Goal: Information Seeking & Learning: Find specific fact

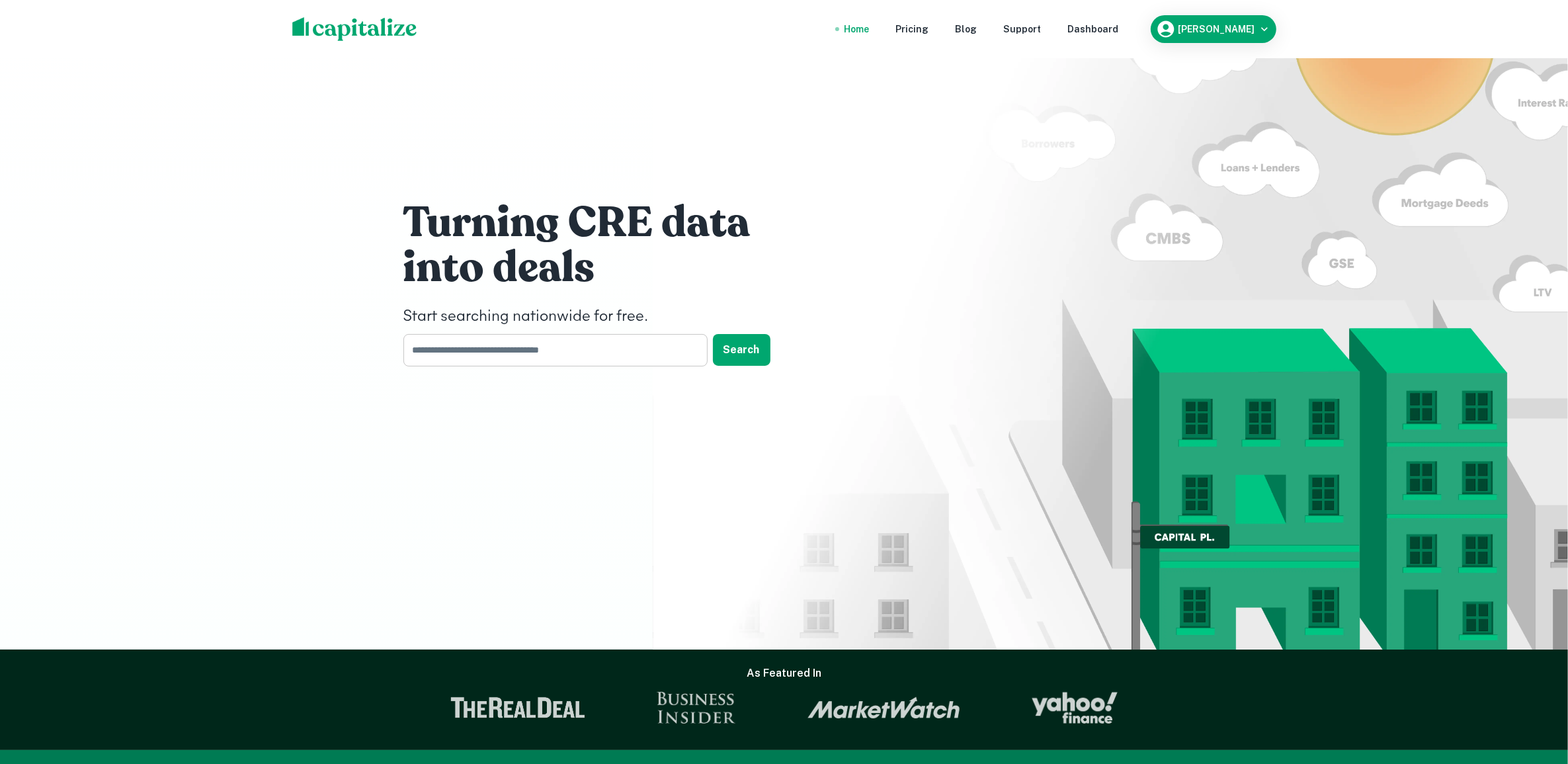
click at [468, 354] on input "text" at bounding box center [551, 350] width 295 height 33
paste input "**********"
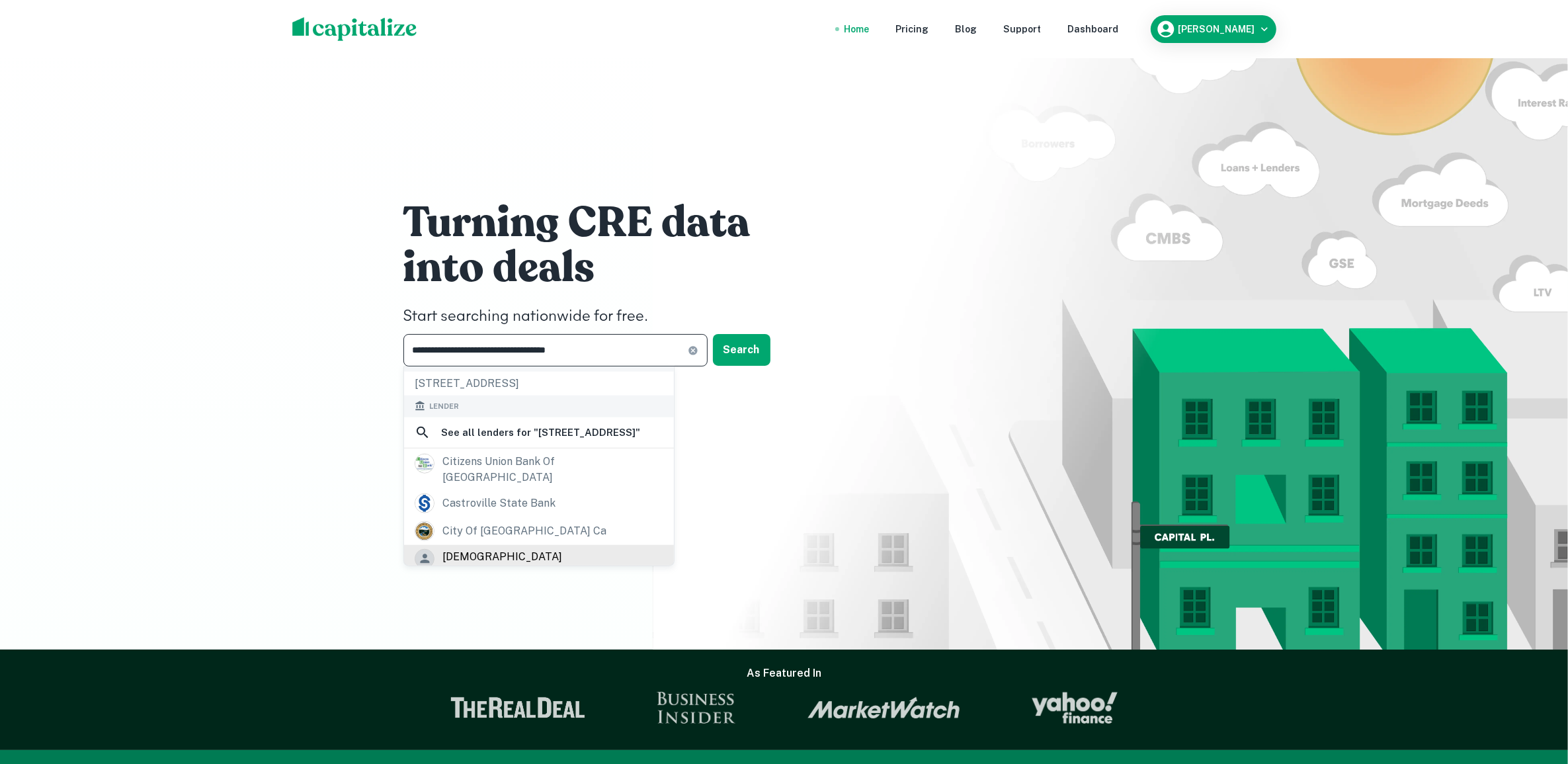
scroll to position [83, 0]
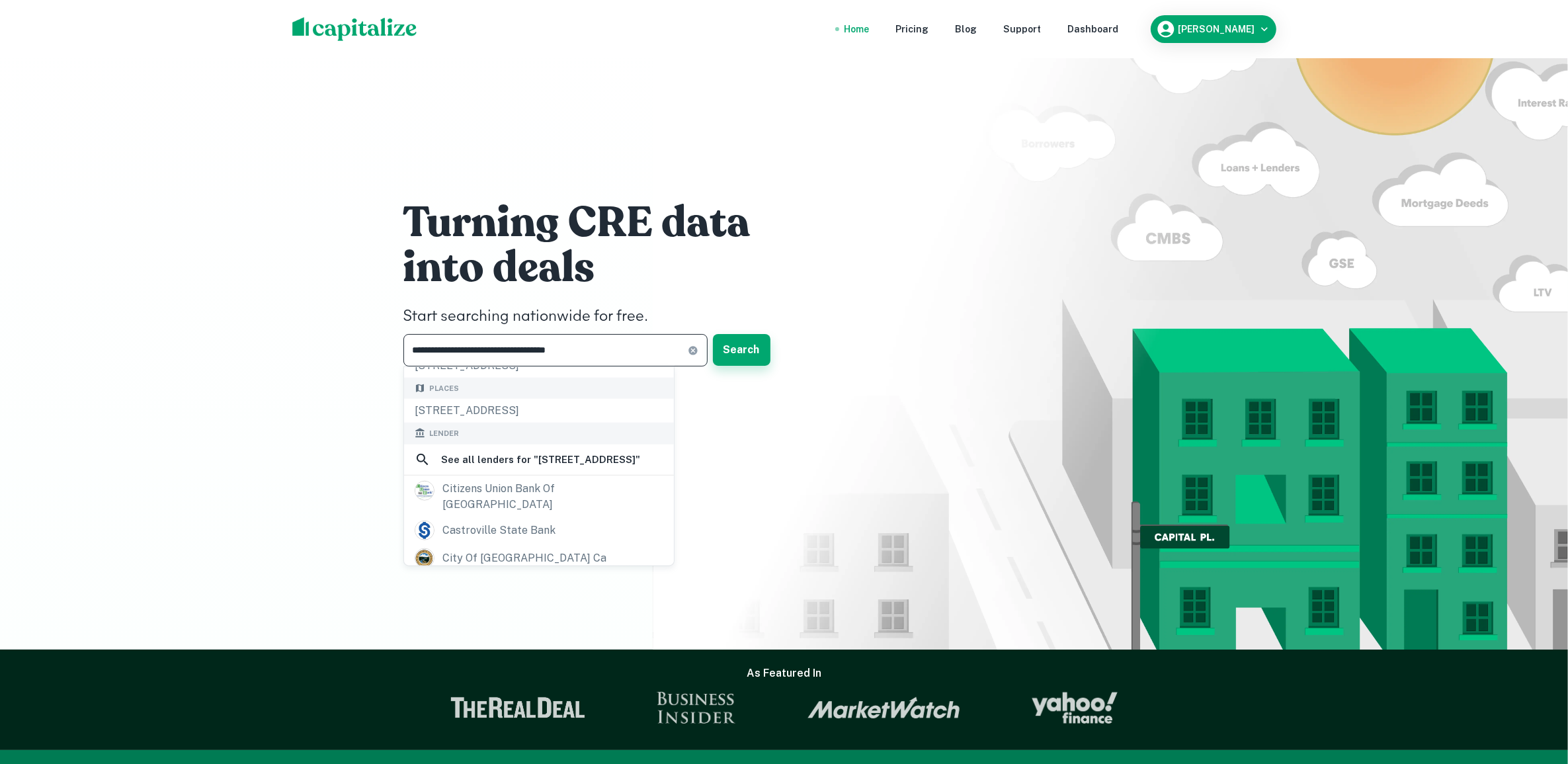
type input "**********"
click at [743, 348] on button "Search" at bounding box center [741, 349] width 58 height 32
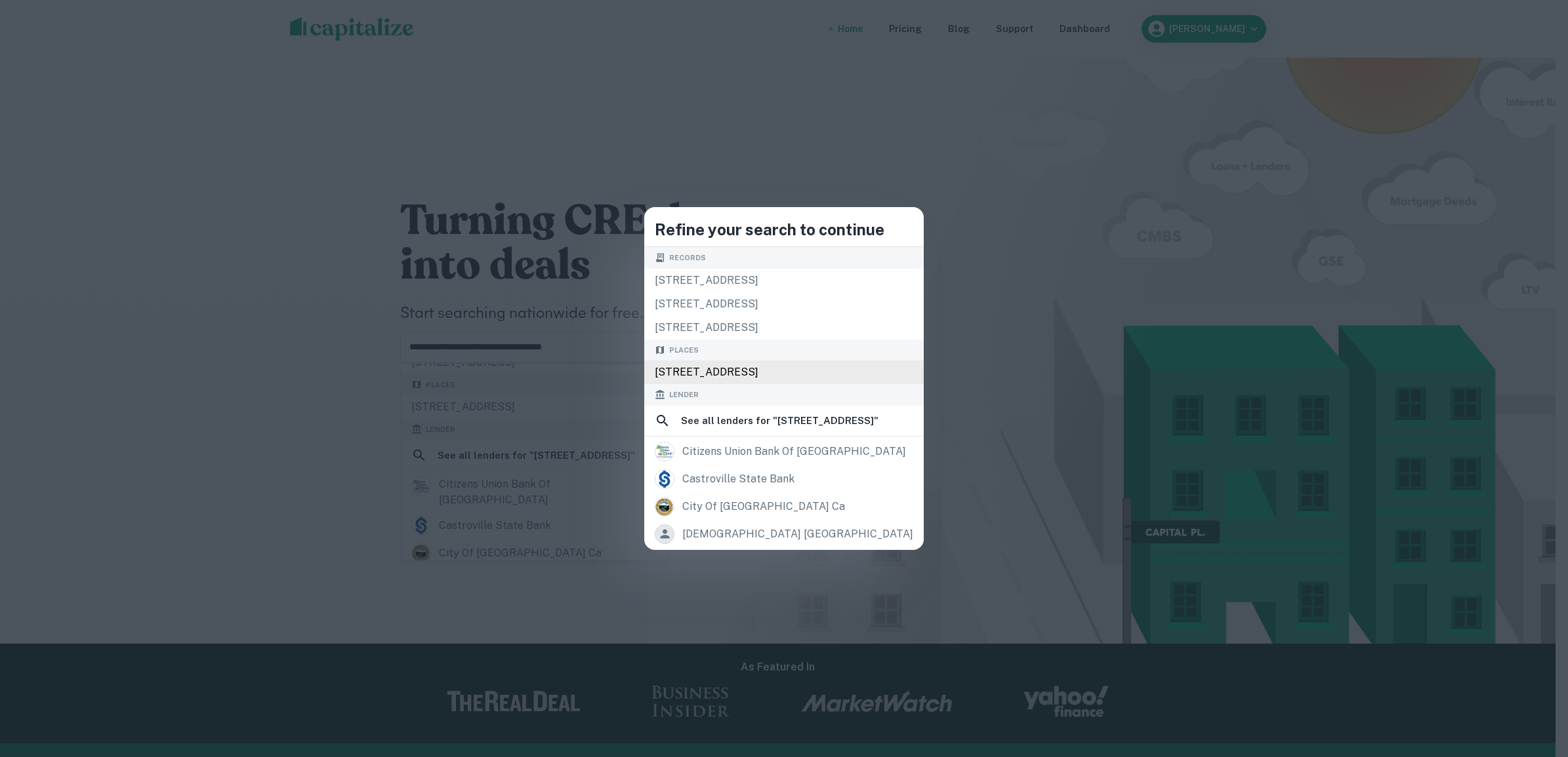
click at [707, 365] on div "[STREET_ADDRESS]" at bounding box center [783, 373] width 280 height 24
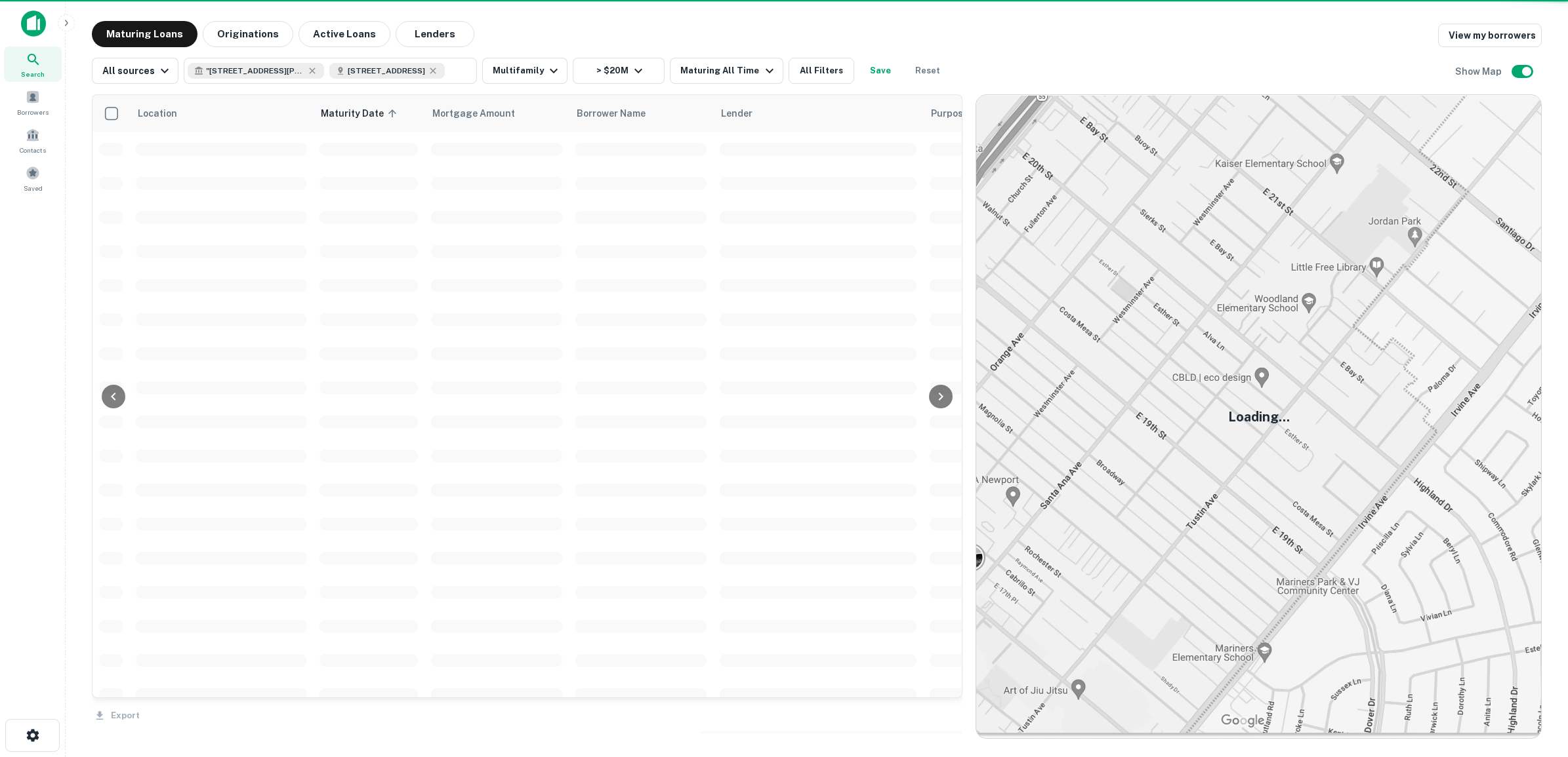
click at [734, 339] on td at bounding box center [818, 354] width 210 height 34
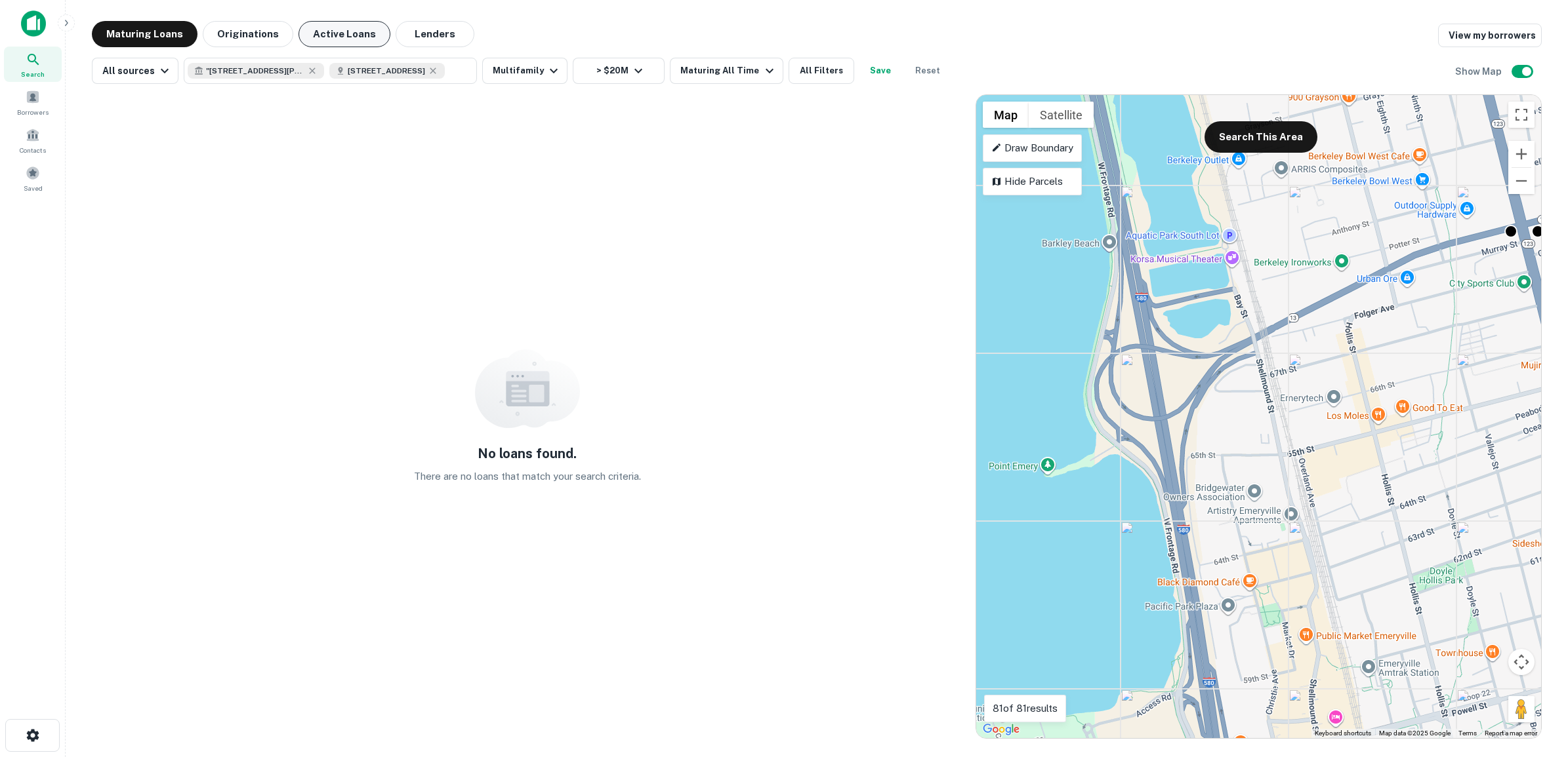
click at [345, 32] on button "Active Loans" at bounding box center [344, 34] width 91 height 26
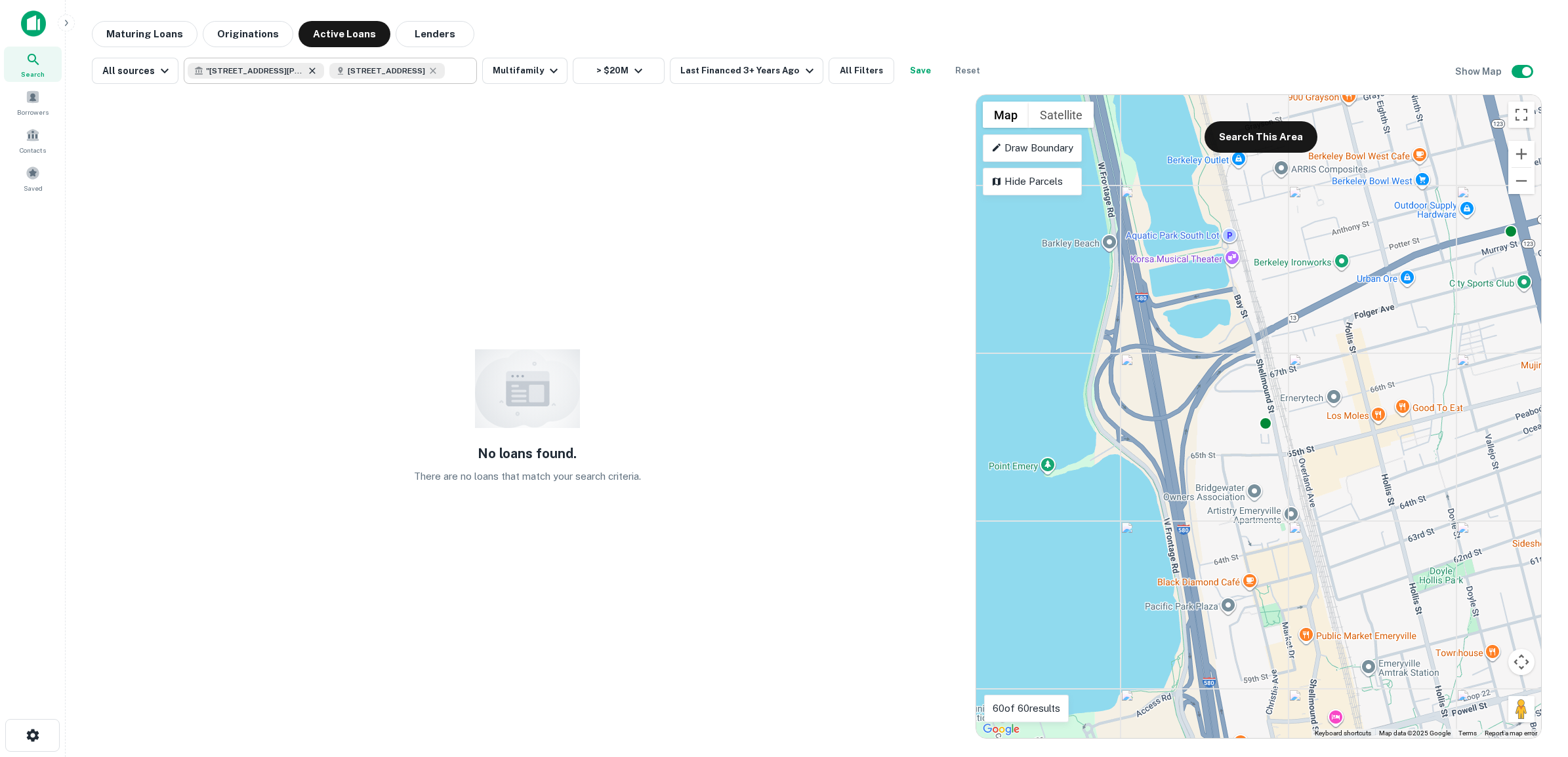
click at [309, 66] on icon at bounding box center [312, 71] width 10 height 10
type input "**********"
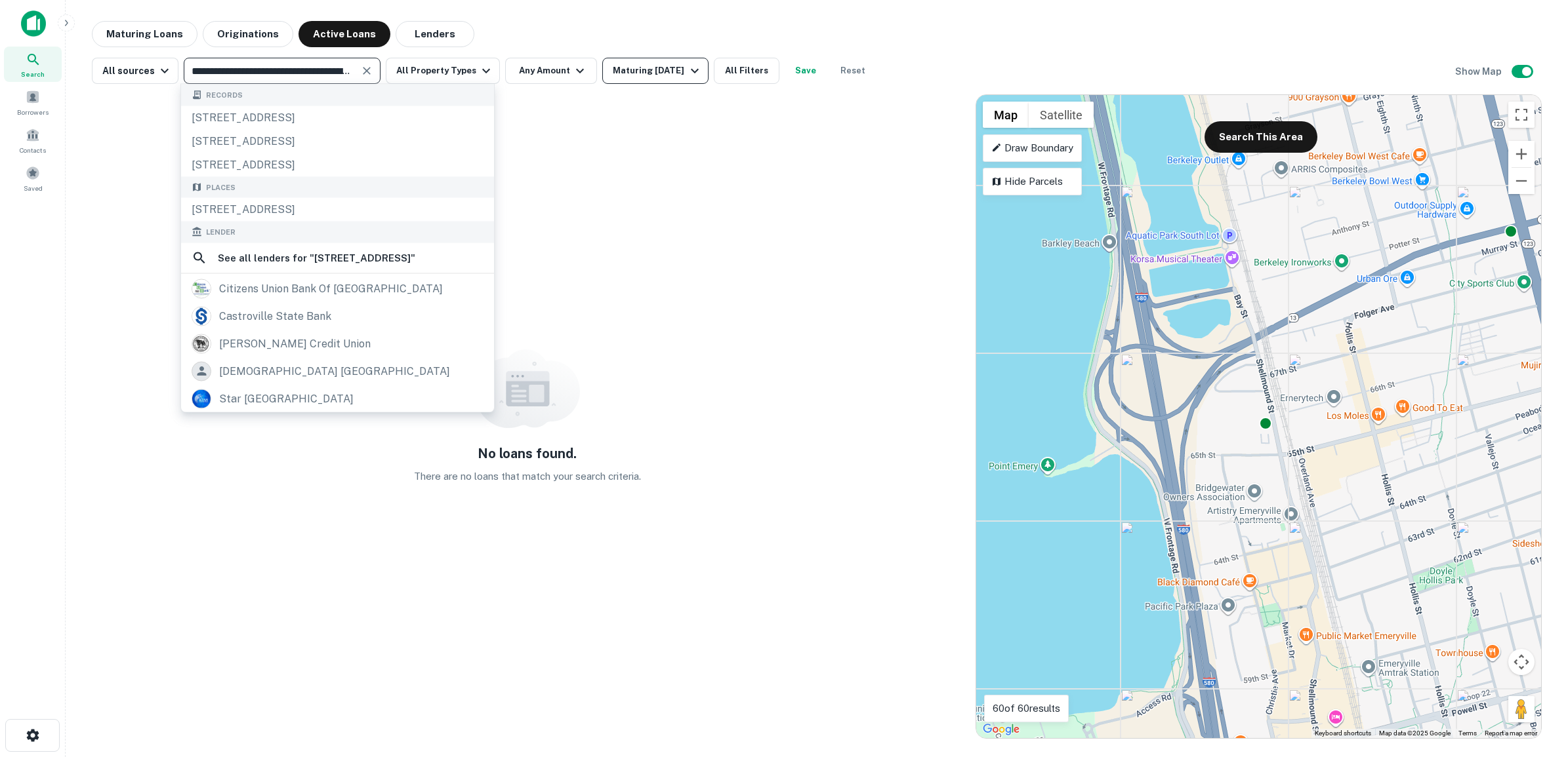
click at [691, 70] on icon "button" at bounding box center [694, 71] width 8 height 4
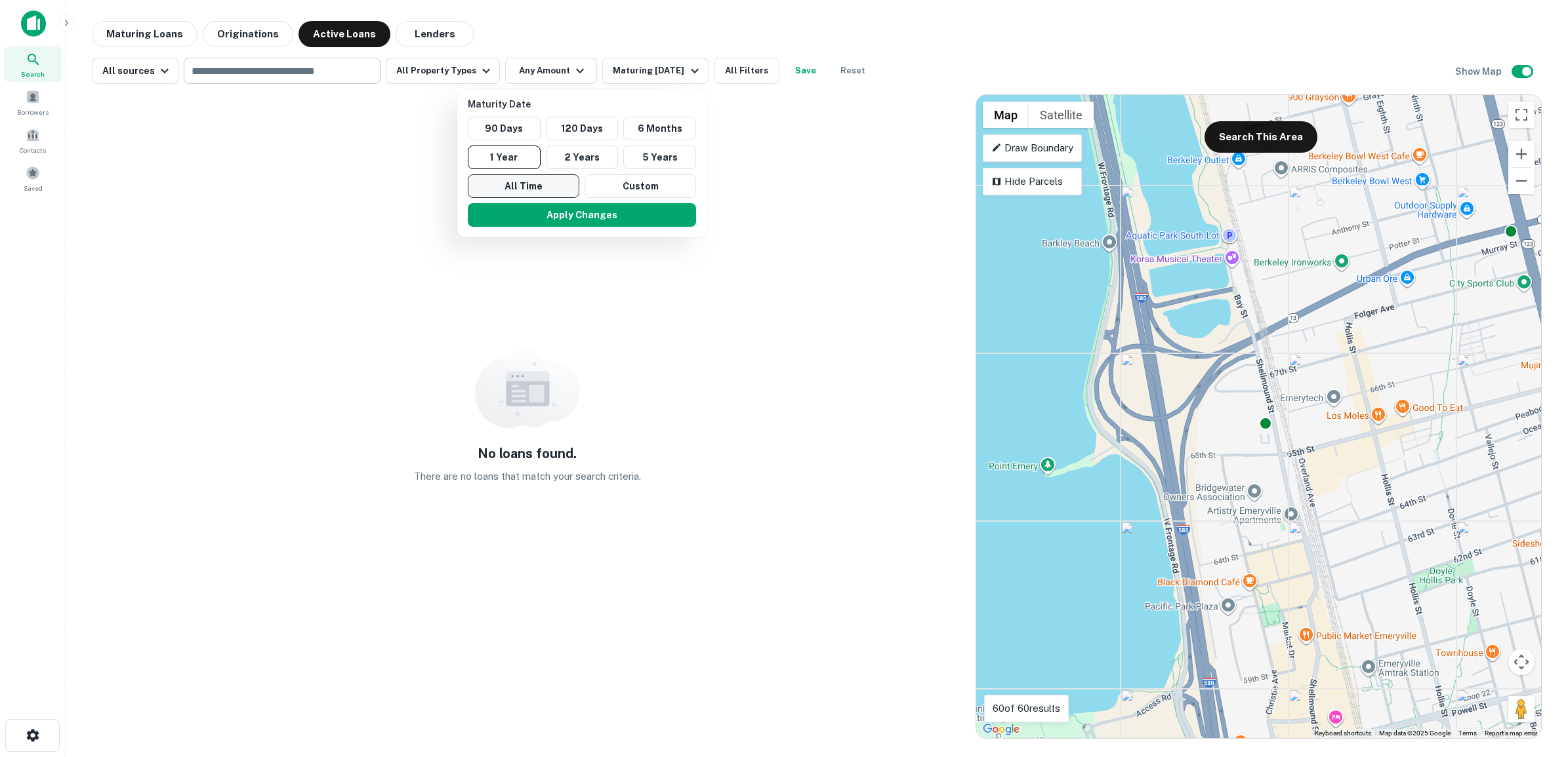
click at [503, 192] on button "All Time" at bounding box center [523, 186] width 111 height 24
click at [430, 67] on div at bounding box center [784, 378] width 1568 height 757
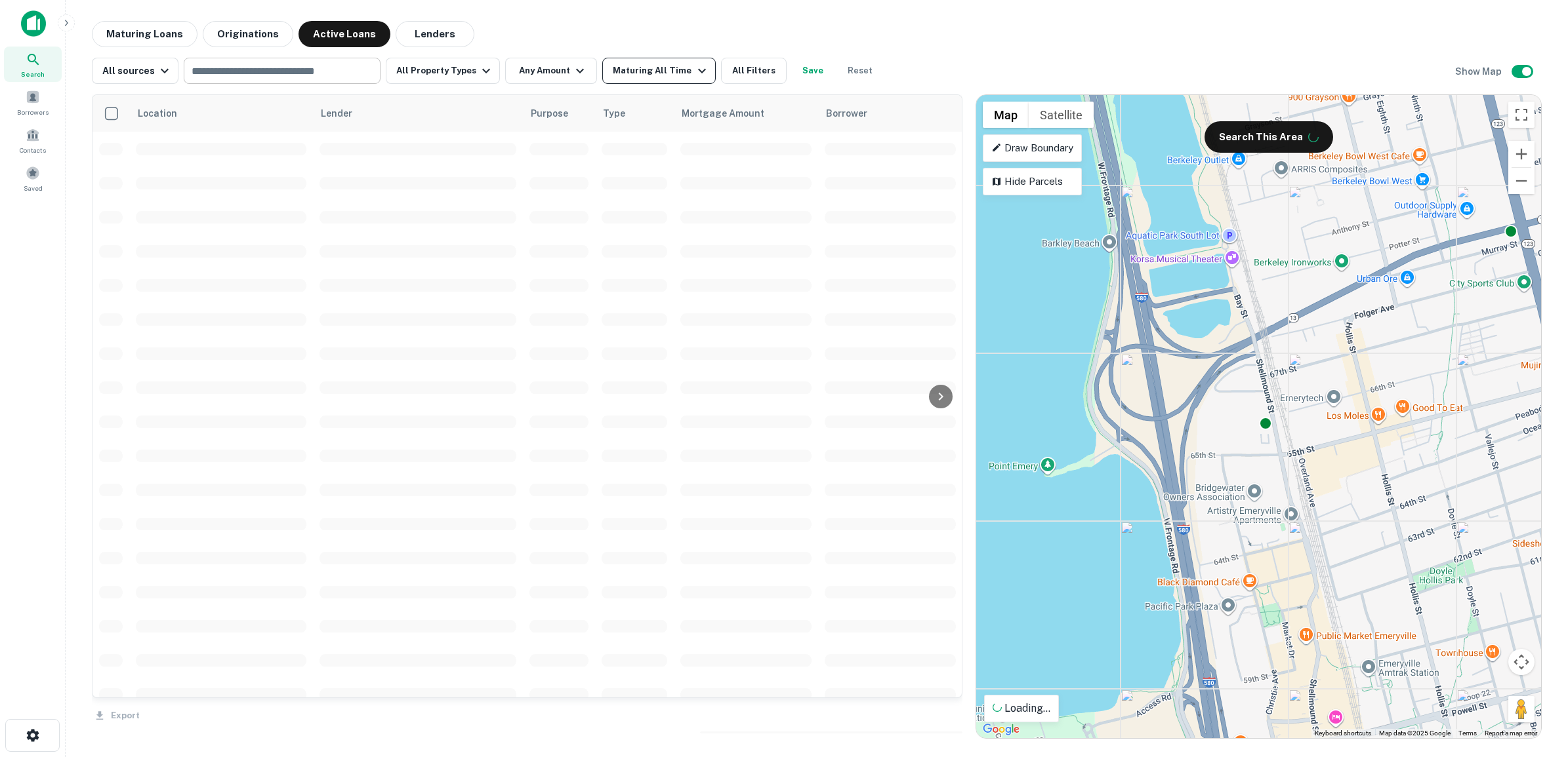
click at [637, 67] on div "Maturing All Time" at bounding box center [661, 71] width 97 height 15
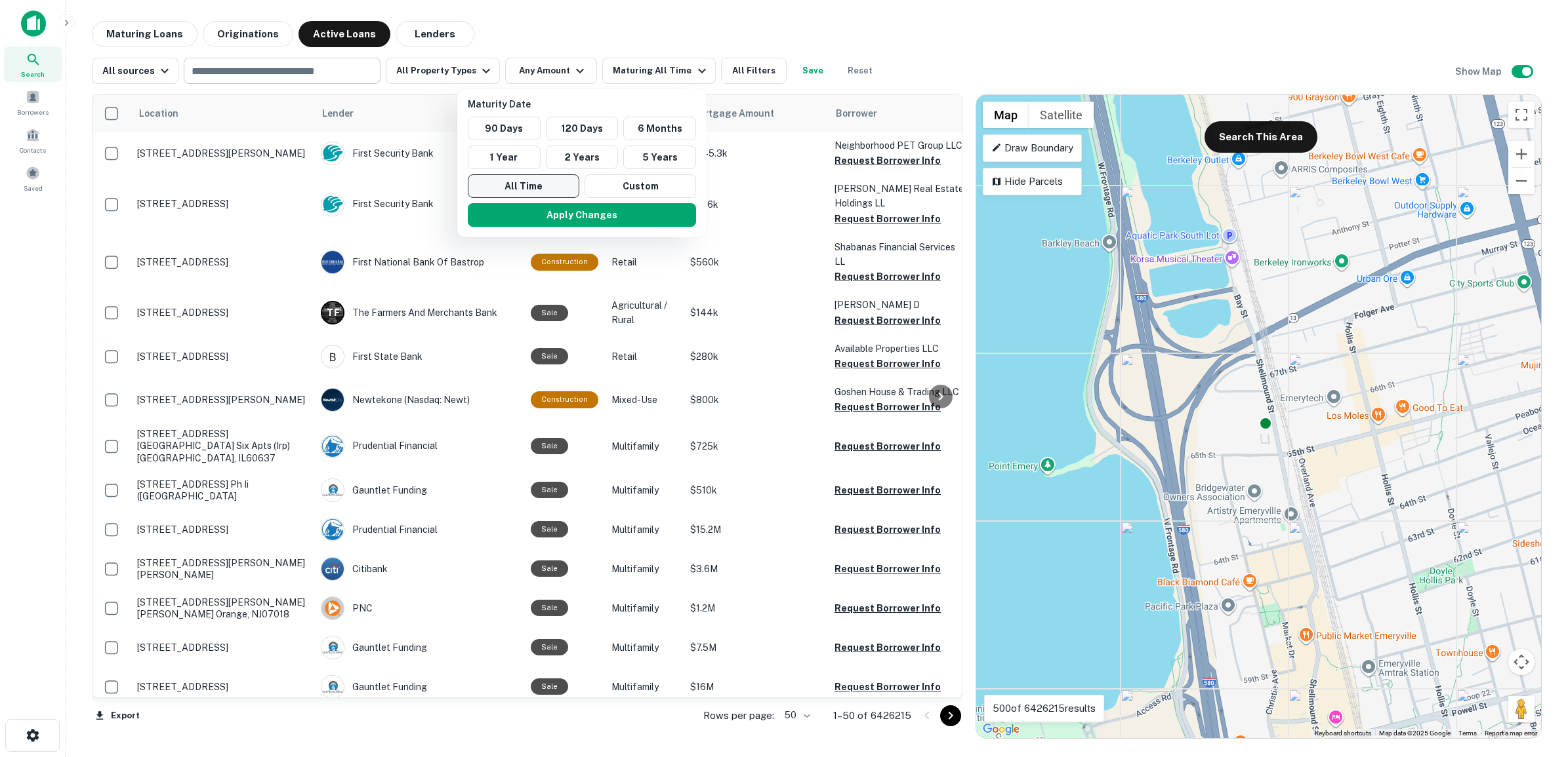
click at [497, 185] on button "All Time" at bounding box center [523, 186] width 111 height 24
click at [545, 214] on button "Apply Changes" at bounding box center [581, 215] width 228 height 24
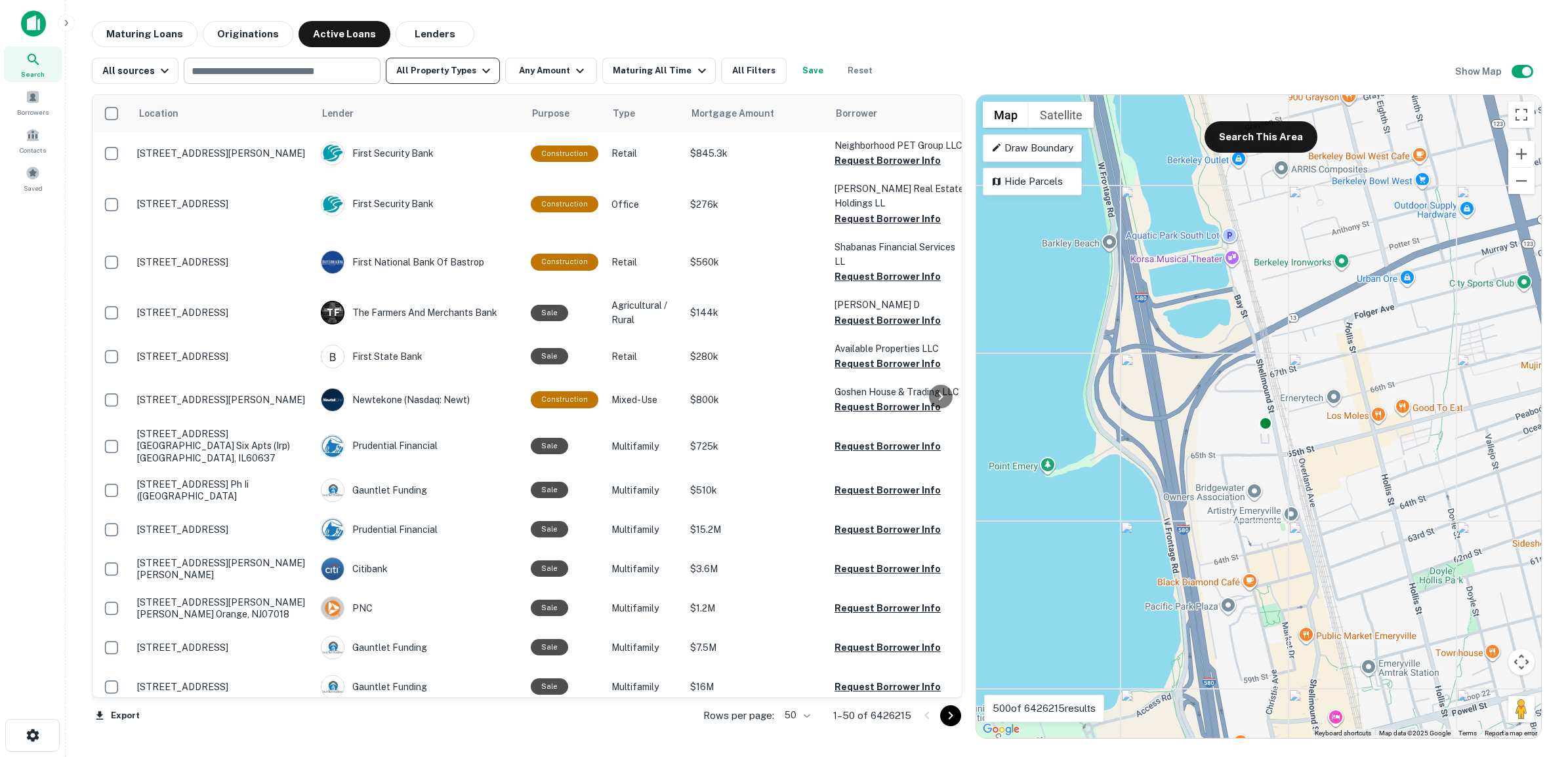
click at [478, 66] on icon "button" at bounding box center [486, 71] width 15 height 15
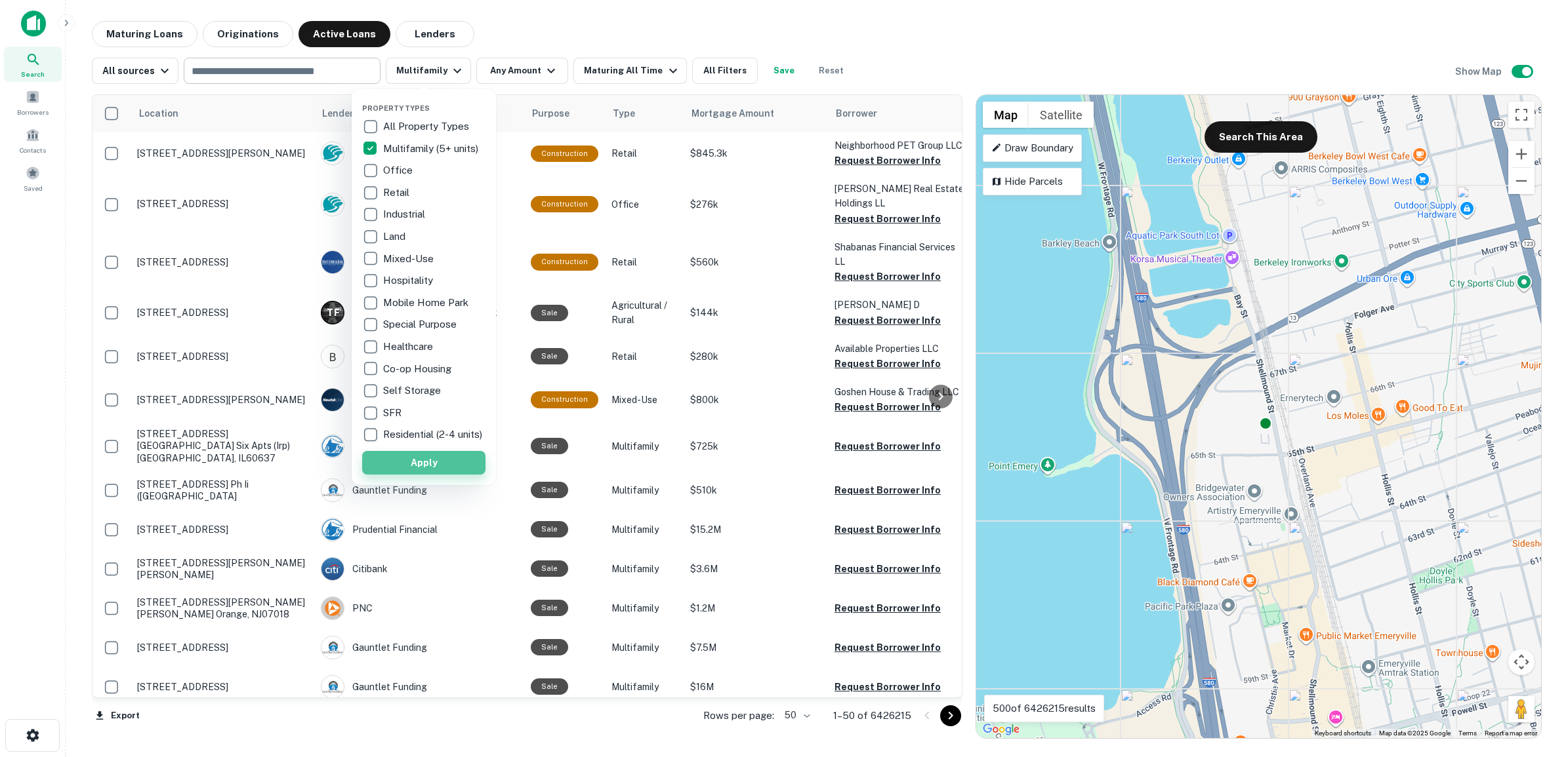
click at [430, 474] on button "Apply" at bounding box center [424, 463] width 123 height 24
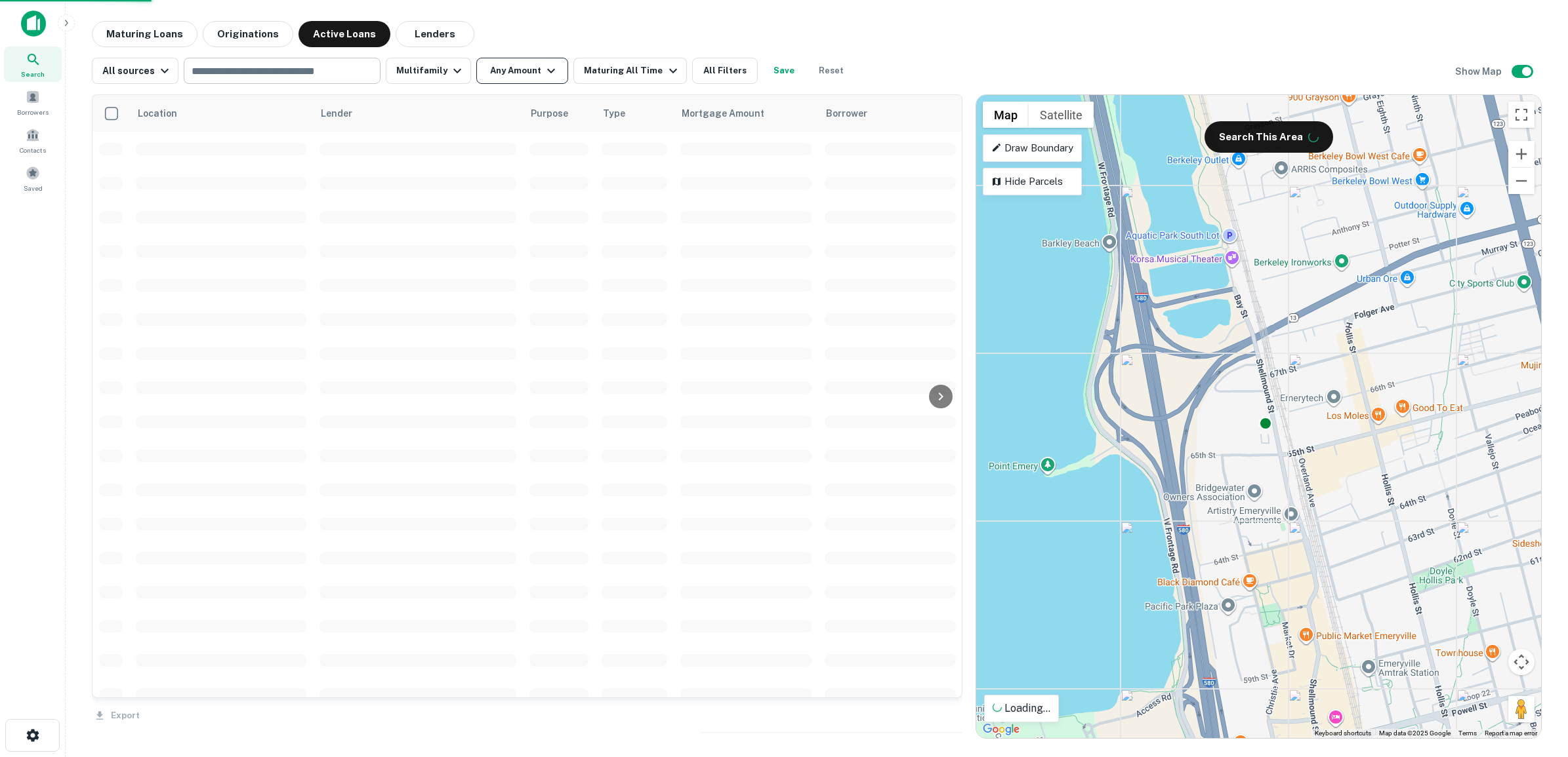
click at [545, 70] on icon "button" at bounding box center [551, 71] width 15 height 15
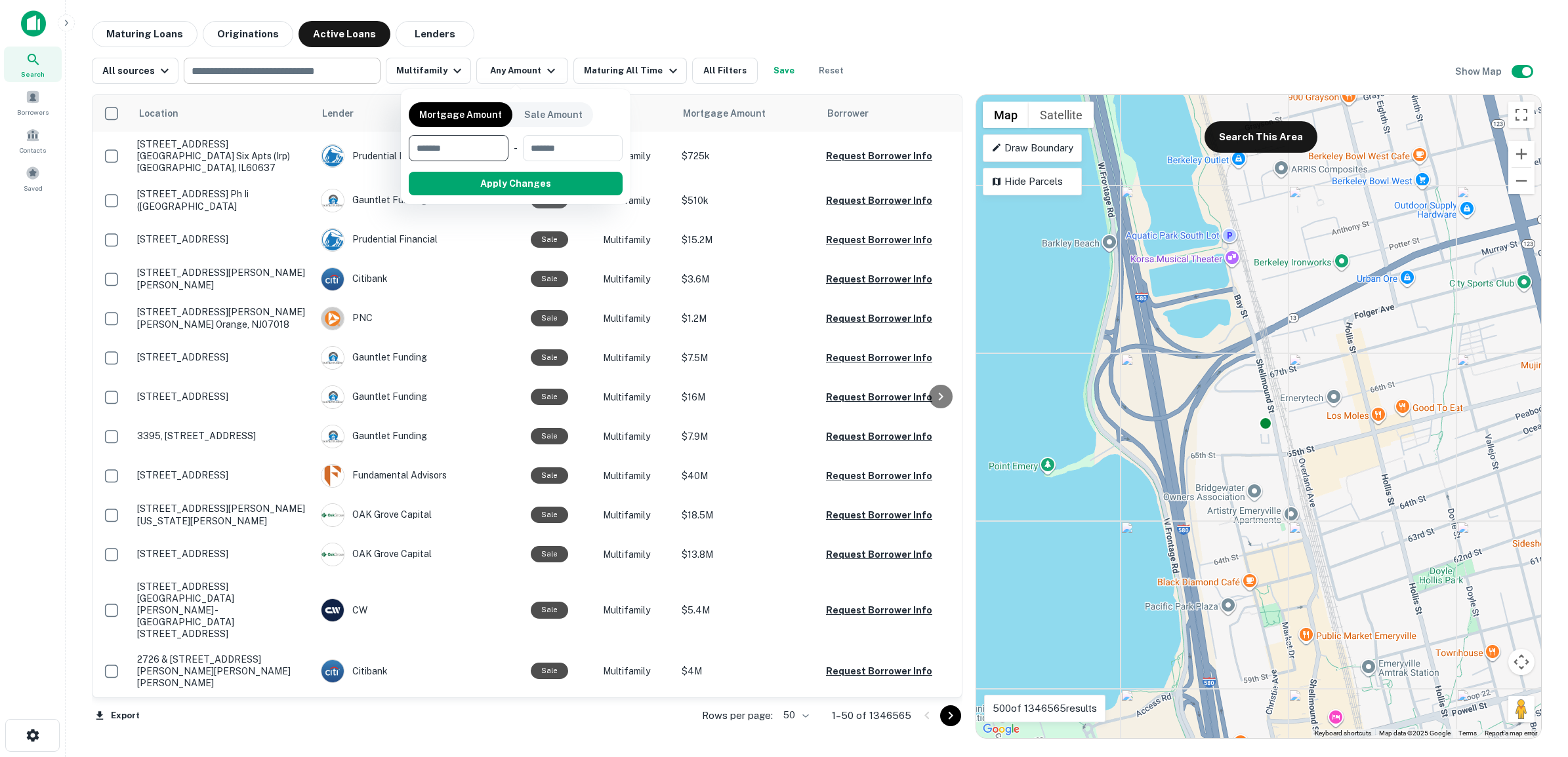
click at [444, 145] on input "number" at bounding box center [454, 148] width 91 height 26
type input "********"
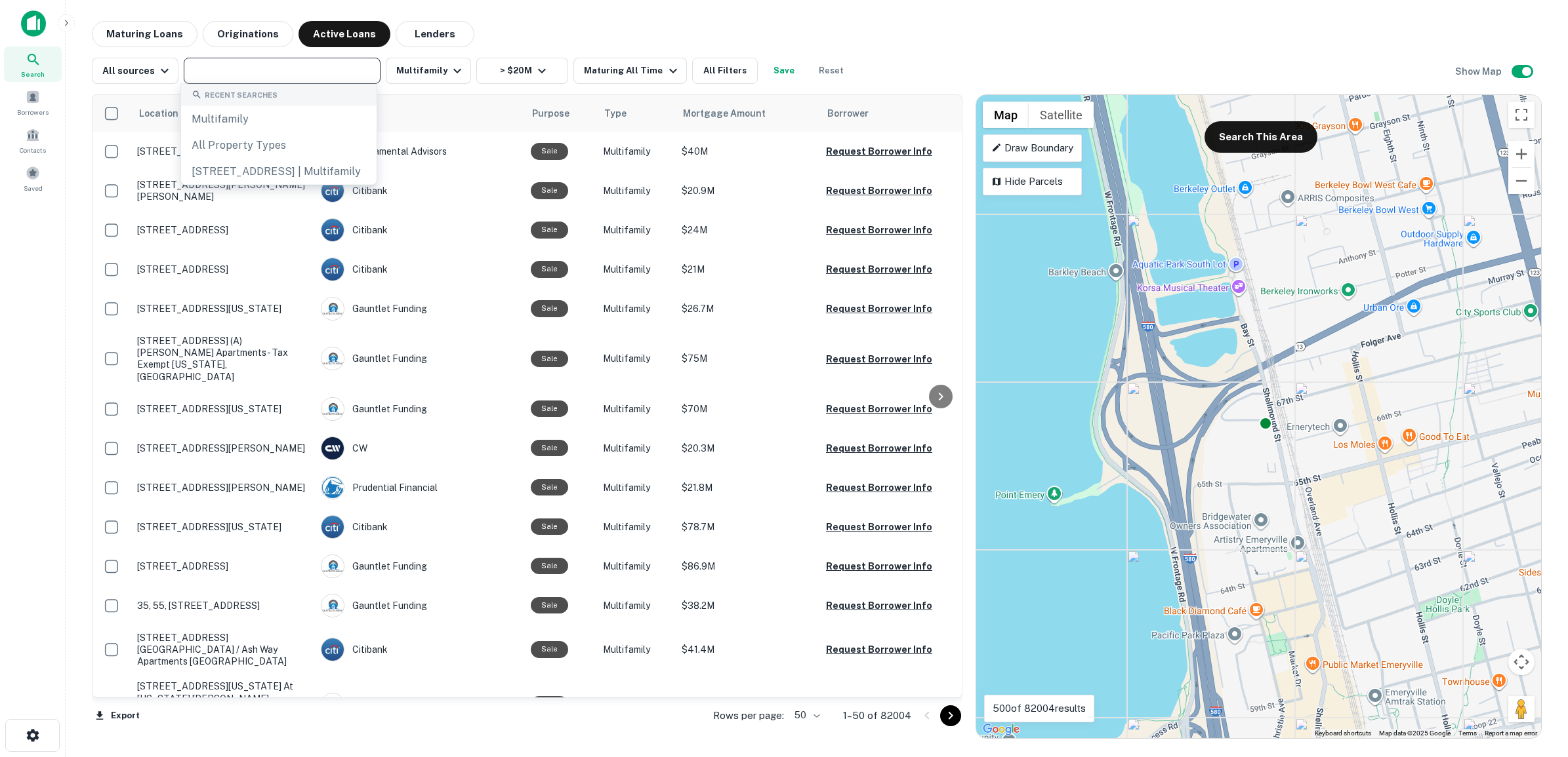
click at [263, 67] on input "text" at bounding box center [280, 70] width 187 height 18
click at [354, 73] on div "[STREET_ADDRESS] ​" at bounding box center [282, 71] width 197 height 26
type input "**********"
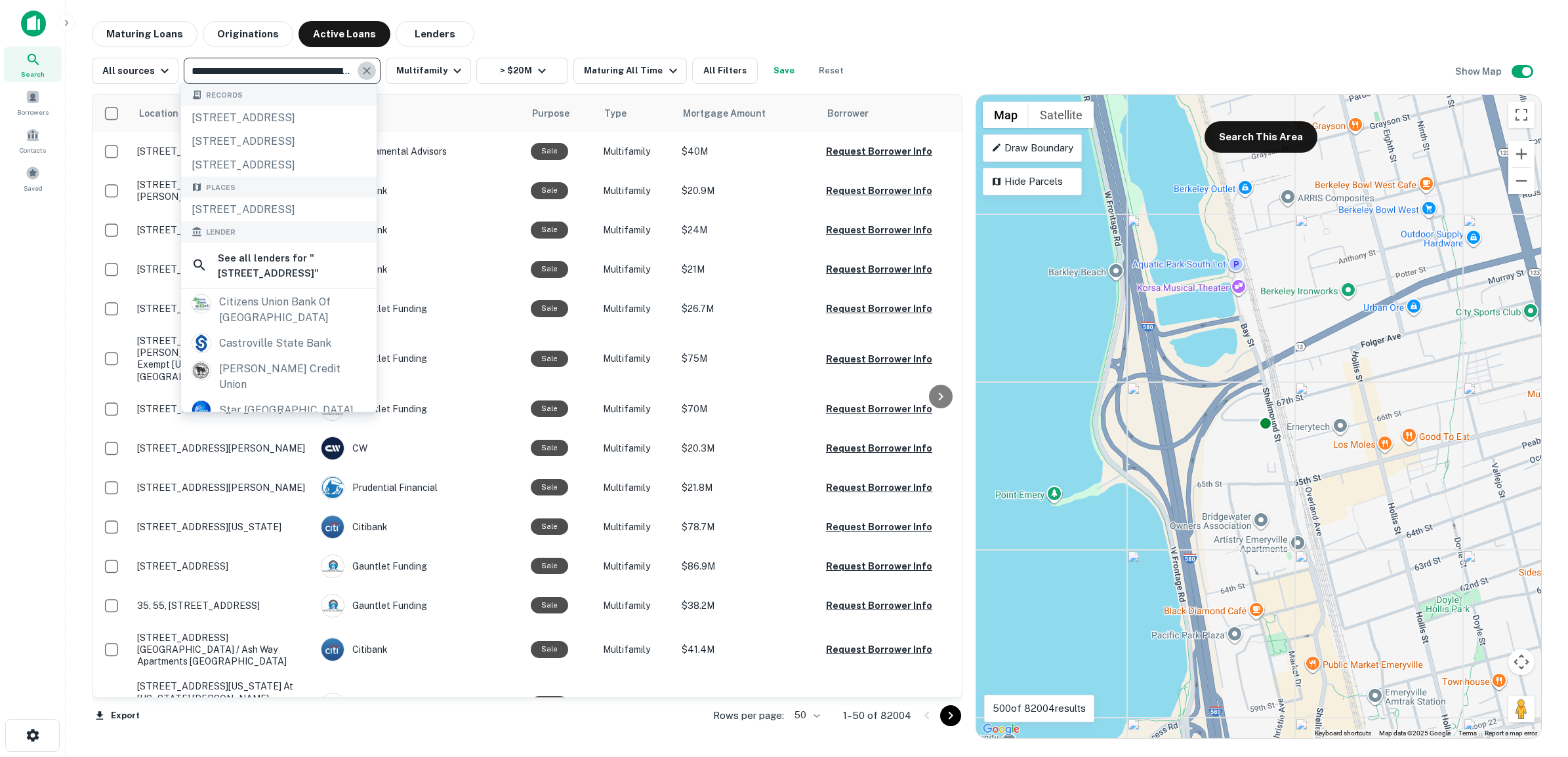
click at [357, 73] on button "Clear" at bounding box center [366, 70] width 18 height 18
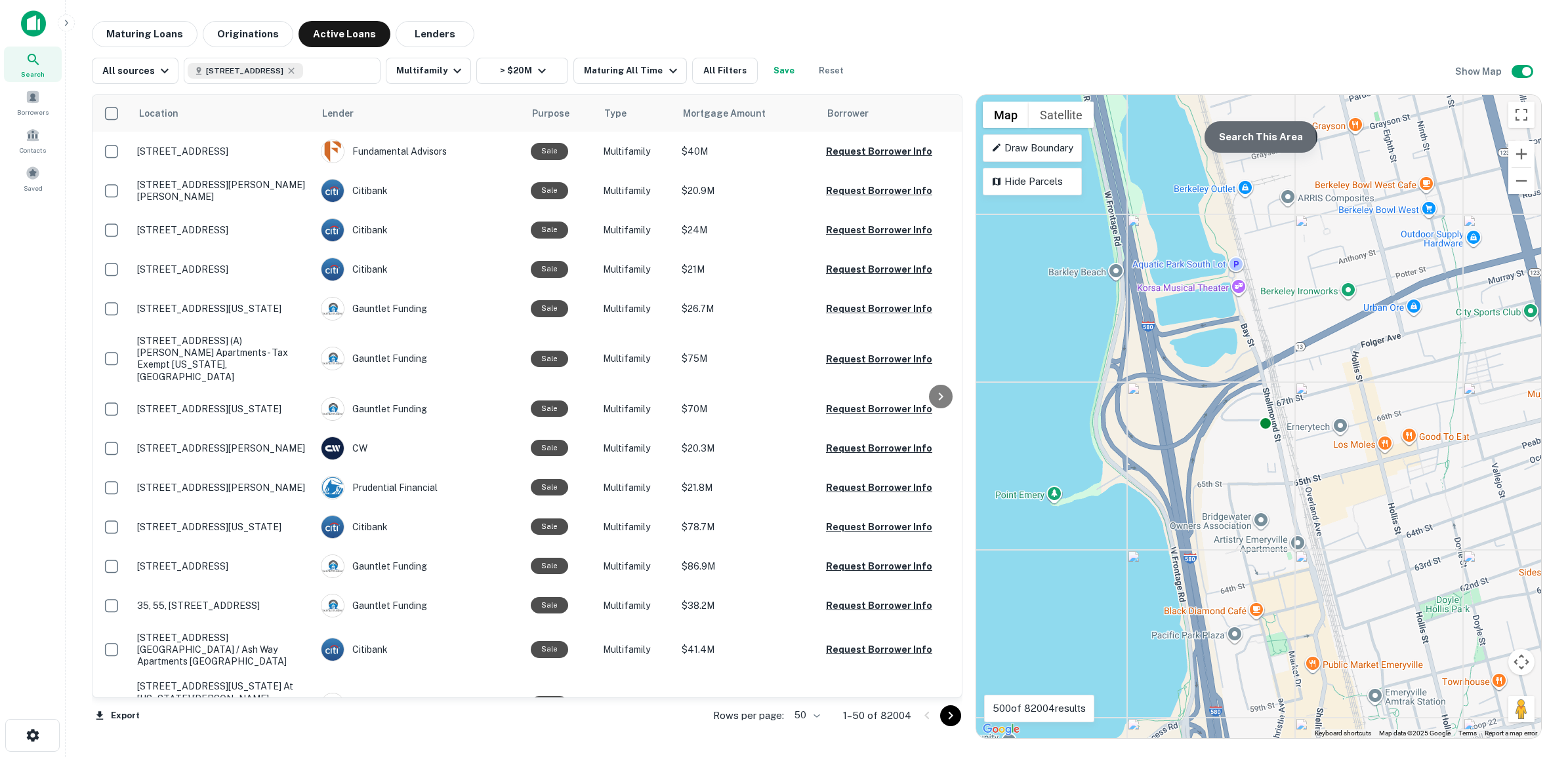
click at [1250, 139] on button "Search This Area" at bounding box center [1261, 137] width 113 height 32
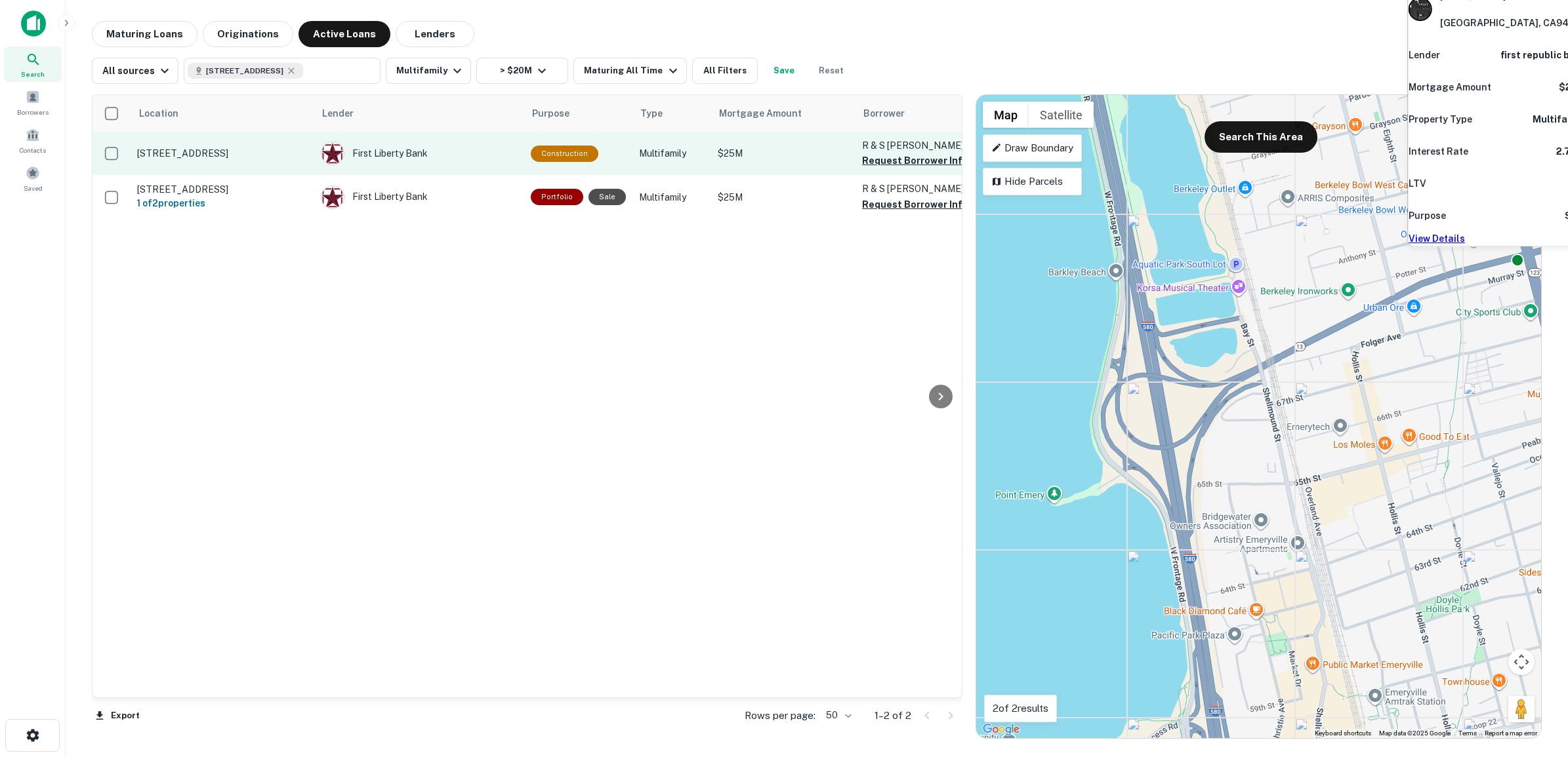
click at [245, 144] on td "[STREET_ADDRESS]" at bounding box center [222, 153] width 184 height 44
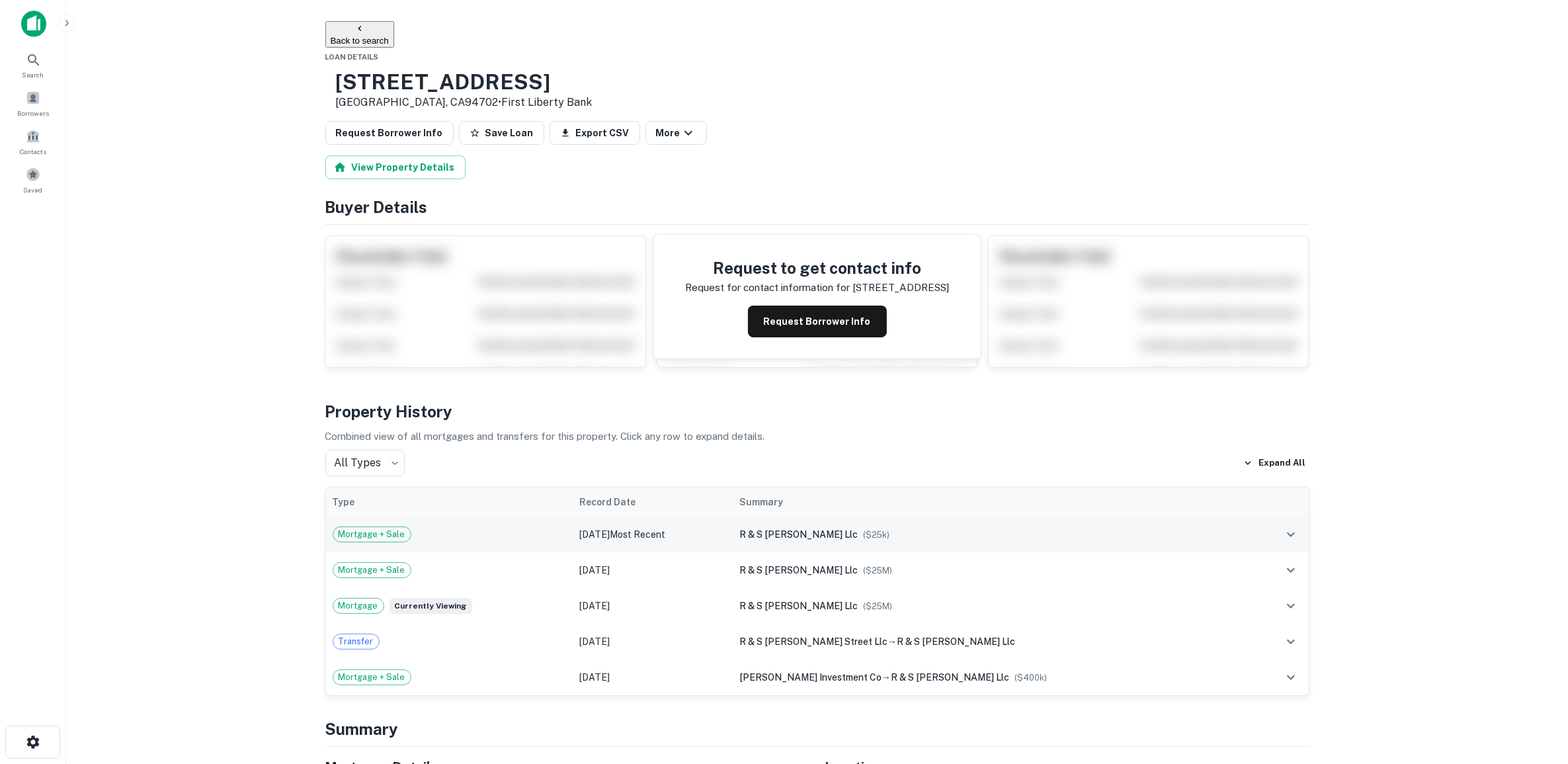
click at [390, 538] on span "Mortgage + Sale" at bounding box center [372, 534] width 78 height 13
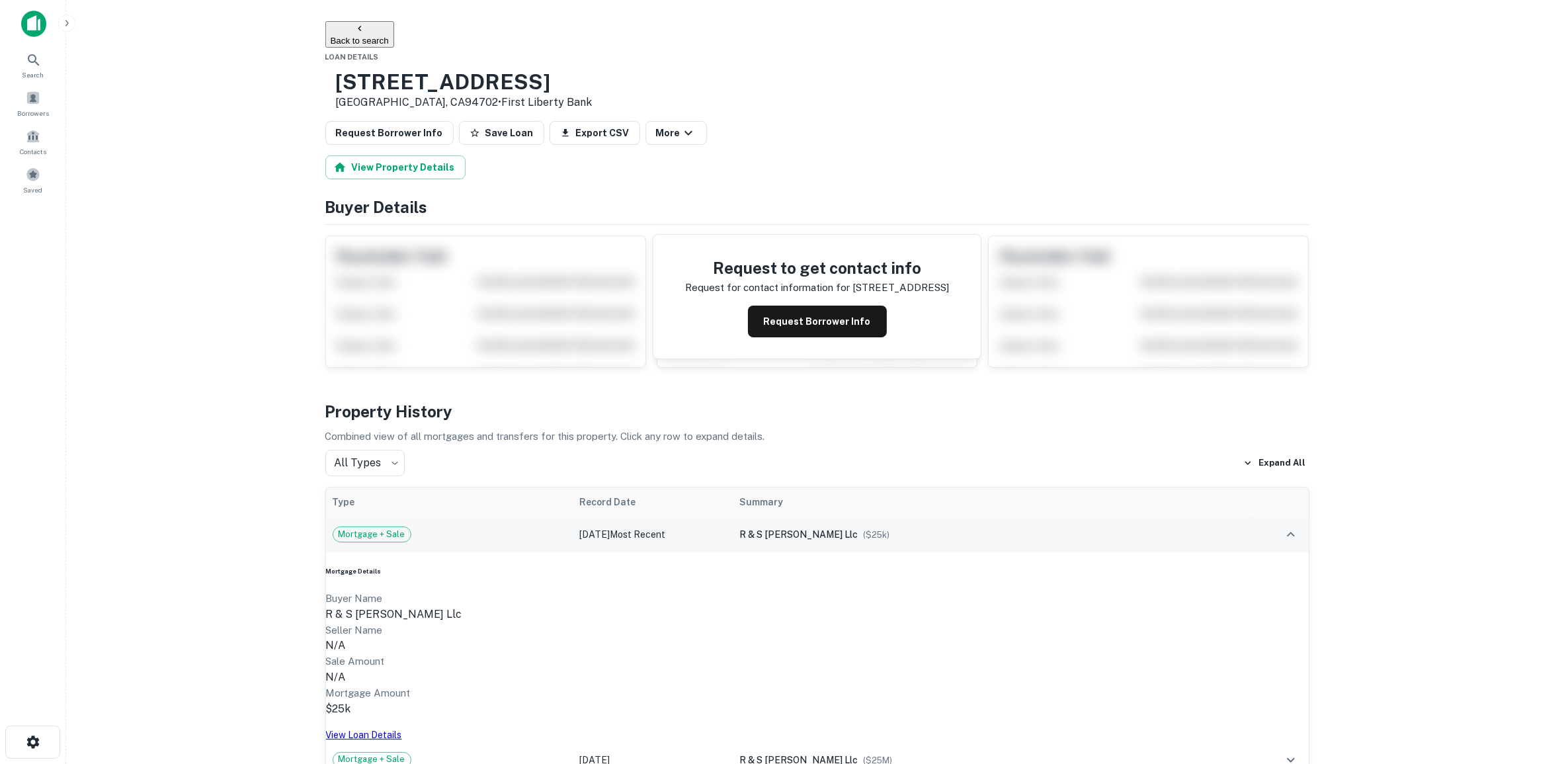
click at [385, 533] on span "Mortgage + Sale" at bounding box center [372, 534] width 78 height 13
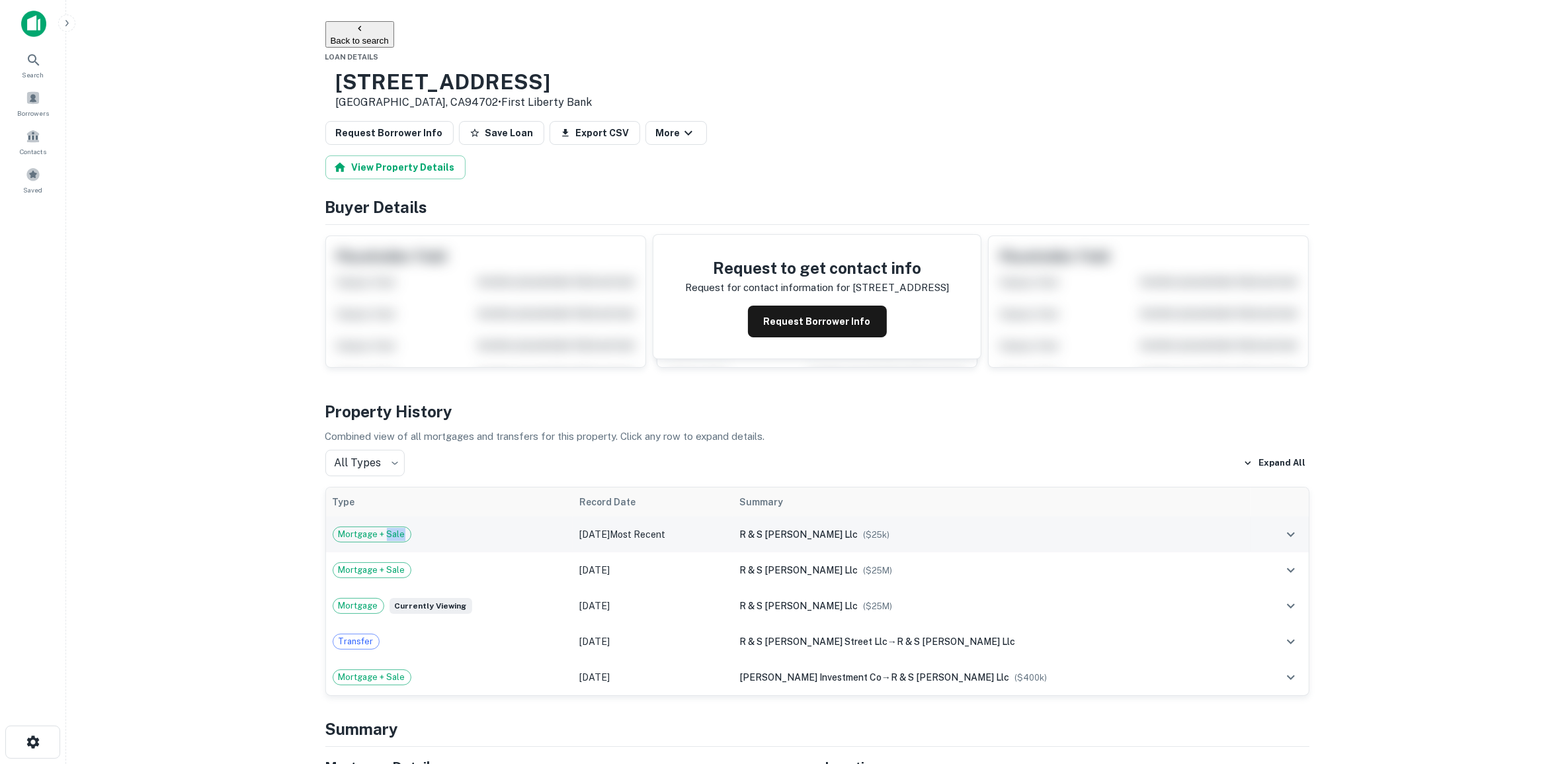
click at [385, 533] on span "Mortgage + Sale" at bounding box center [372, 534] width 78 height 13
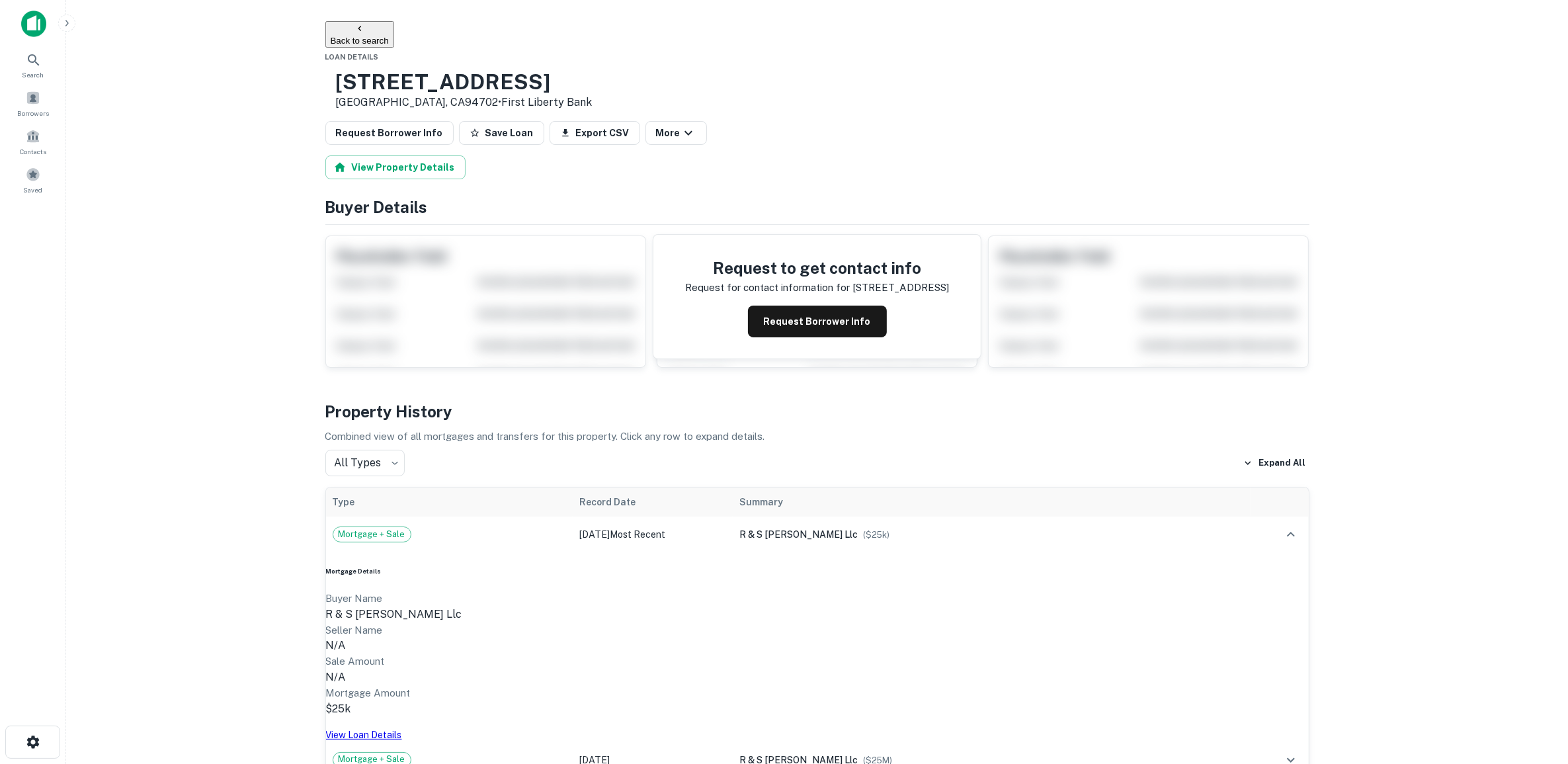
click at [233, 517] on main "Back to search Loan Details [STREET_ADDRESS] • First Liberty Bank Request Borro…" at bounding box center [817, 382] width 1502 height 764
